Goal: Task Accomplishment & Management: Use online tool/utility

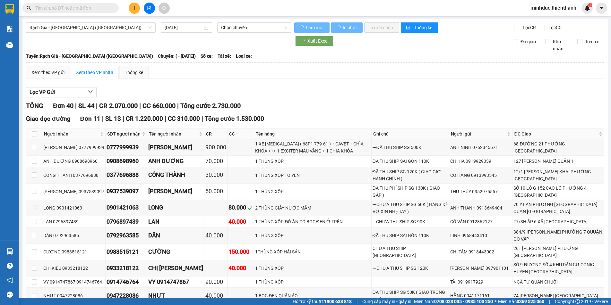
type input "17/01/2024"
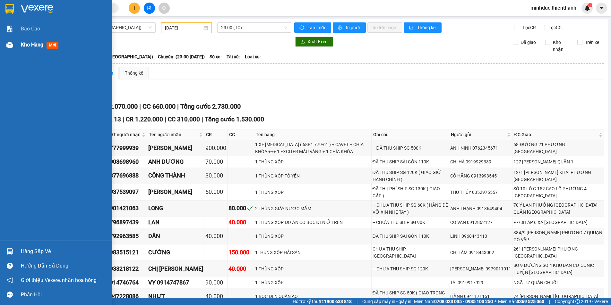
click at [26, 46] on span "Kho hàng" at bounding box center [32, 45] width 22 height 6
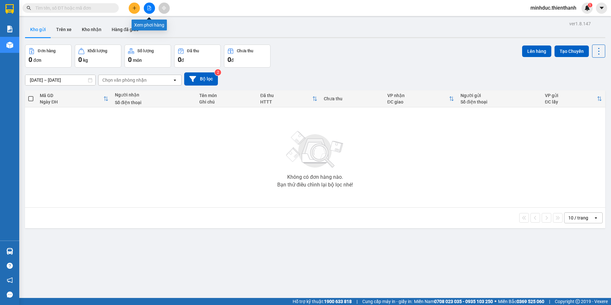
click at [150, 5] on button at bounding box center [149, 8] width 11 height 11
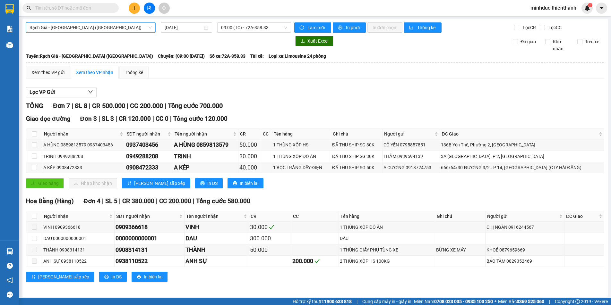
click at [91, 29] on span "Rạch Giá - [GEOGRAPHIC_DATA] ([GEOGRAPHIC_DATA])" at bounding box center [91, 28] width 122 height 10
click at [241, 27] on span "09:00 (TC) - 72A-358.33" at bounding box center [254, 28] width 66 height 10
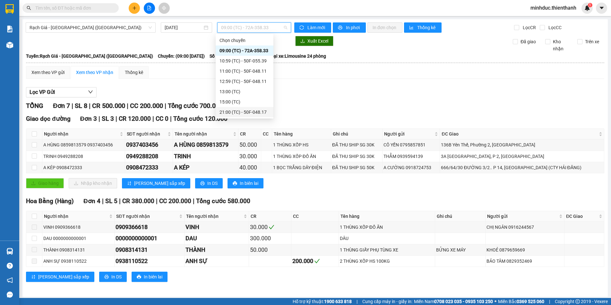
click at [231, 110] on div "21:00 (TC) - 50F-048.17" at bounding box center [244, 112] width 50 height 7
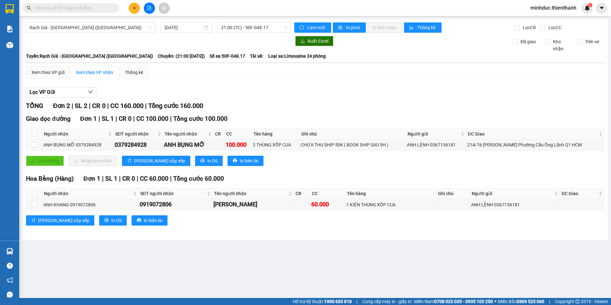
click at [251, 21] on div "Rạch Giá - [GEOGRAPHIC_DATA] ([GEOGRAPHIC_DATA]) [DATE] 21:00 (TC) - 50F-048.17…" at bounding box center [314, 129] width 585 height 221
click at [244, 21] on div "Rạch Giá - [GEOGRAPHIC_DATA] ([GEOGRAPHIC_DATA]) [DATE] 21:00 (TC) - 50F-048.17…" at bounding box center [314, 129] width 585 height 221
click at [243, 25] on span "21:00 (TC) - 50F-048.17" at bounding box center [254, 28] width 66 height 10
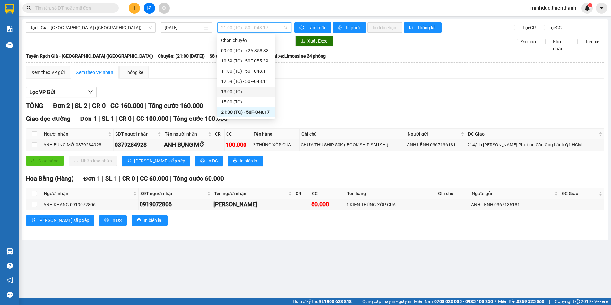
scroll to position [10, 0]
click at [236, 114] on div "23:00 (TC) - 72A-357.33" at bounding box center [246, 112] width 50 height 7
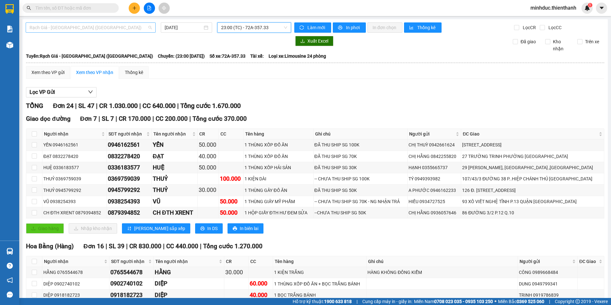
click at [80, 31] on span "Rạch Giá - [GEOGRAPHIC_DATA] ([GEOGRAPHIC_DATA])" at bounding box center [91, 28] width 122 height 10
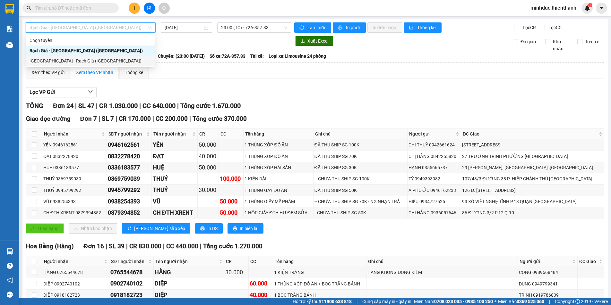
click at [56, 61] on div "[GEOGRAPHIC_DATA] - Rạch Giá ([GEOGRAPHIC_DATA])" at bounding box center [90, 60] width 121 height 7
type input "[DATE]"
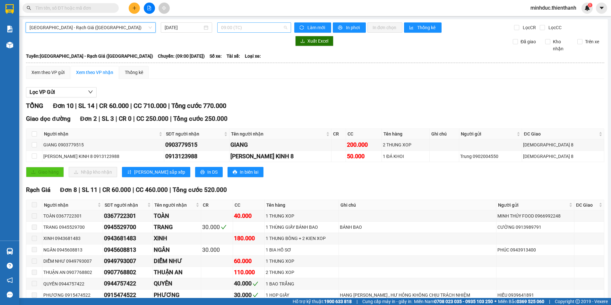
click at [240, 32] on div "09:00 (TC)" at bounding box center [254, 27] width 74 height 10
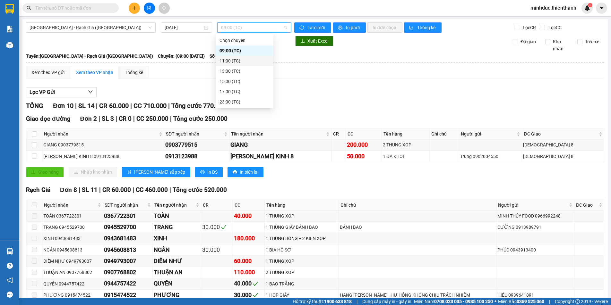
click at [231, 65] on div "11:00 (TC)" at bounding box center [245, 61] width 58 height 10
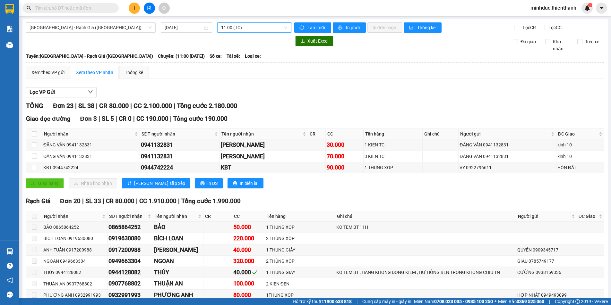
click at [250, 28] on span "11:00 (TC)" at bounding box center [254, 28] width 66 height 10
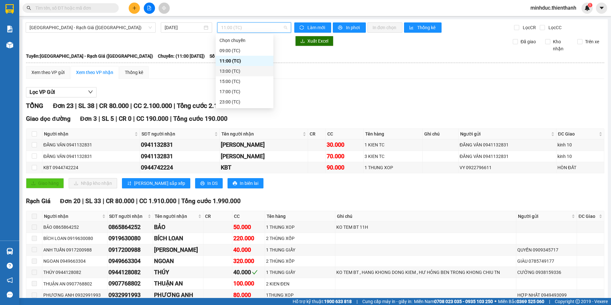
click at [238, 70] on div "13:00 (TC)" at bounding box center [244, 71] width 50 height 7
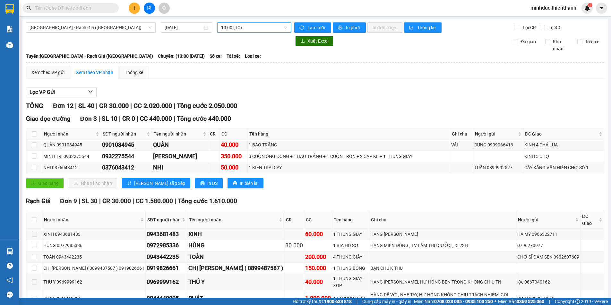
drag, startPoint x: 239, startPoint y: 24, endPoint x: 236, endPoint y: 29, distance: 5.6
click at [238, 24] on span "13:00 (TC)" at bounding box center [254, 28] width 66 height 10
click at [232, 85] on div "15:00 (TC)" at bounding box center [244, 81] width 50 height 7
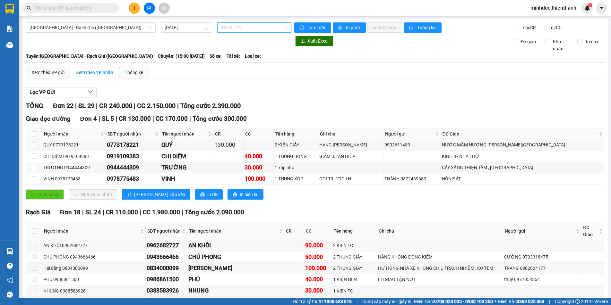
click at [241, 27] on span "15:00 (TC)" at bounding box center [254, 28] width 66 height 10
click at [232, 90] on div "17:00 (TC)" at bounding box center [244, 91] width 50 height 7
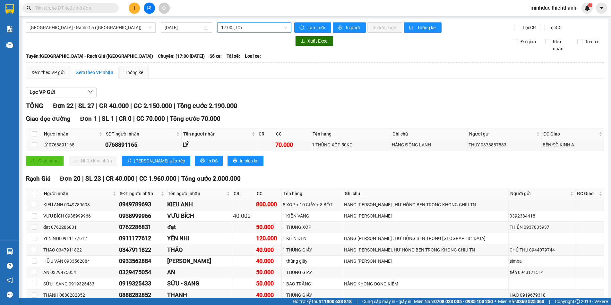
click at [249, 32] on div "17:00 (TC)" at bounding box center [254, 27] width 74 height 10
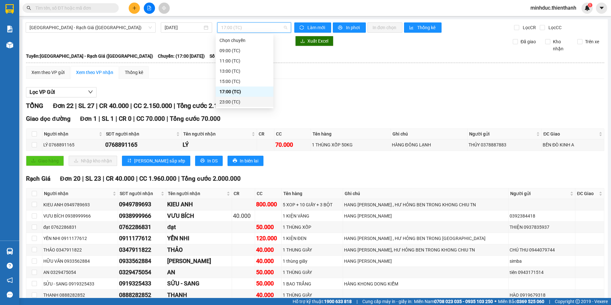
click at [233, 100] on div "23:00 (TC)" at bounding box center [244, 101] width 50 height 7
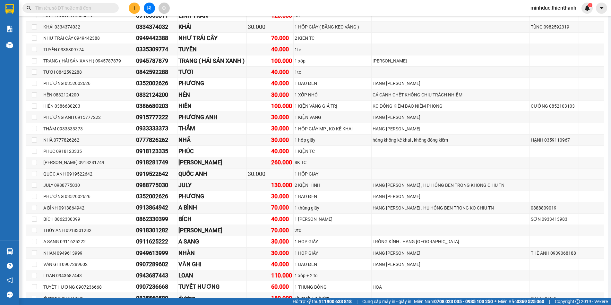
scroll to position [385, 0]
